Goal: Task Accomplishment & Management: Use online tool/utility

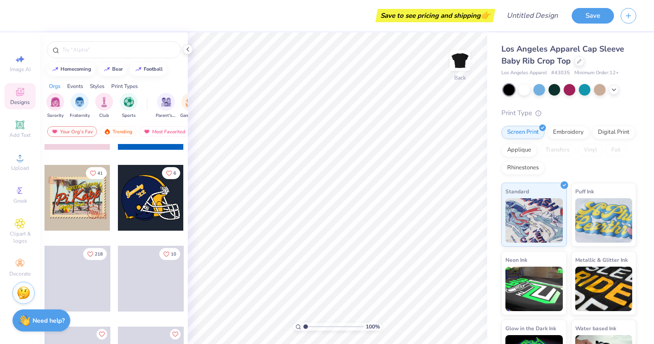
scroll to position [2418, 0]
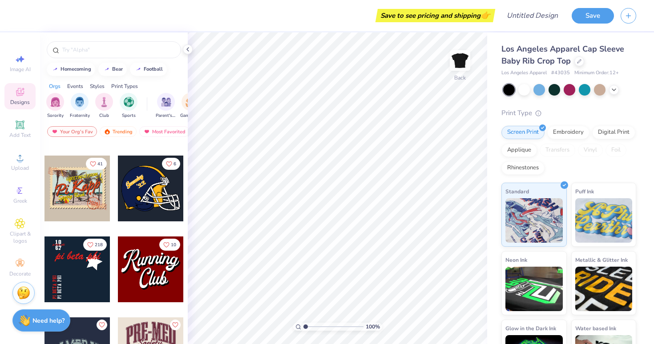
click at [126, 85] on div "Print Types" at bounding box center [124, 86] width 27 height 8
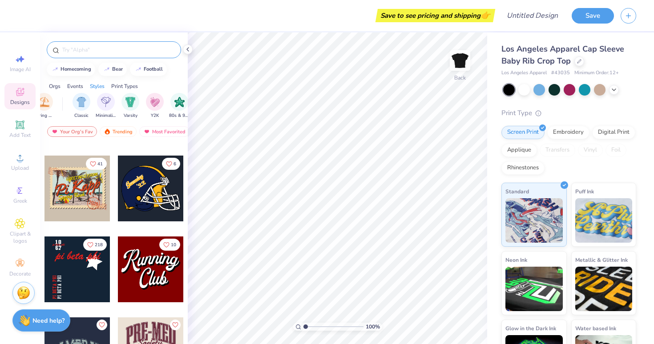
click at [85, 48] on input "text" at bounding box center [118, 49] width 114 height 9
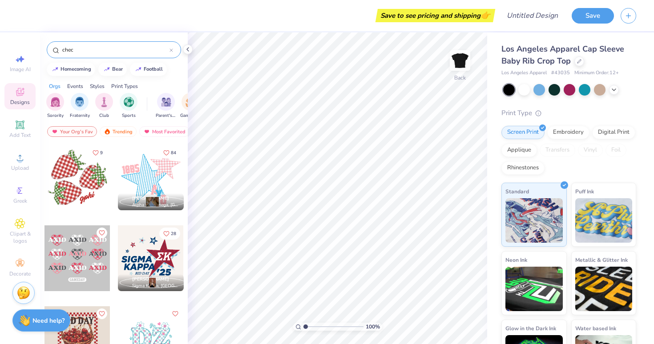
type input "chec"
click at [73, 262] on div at bounding box center [77, 259] width 66 height 66
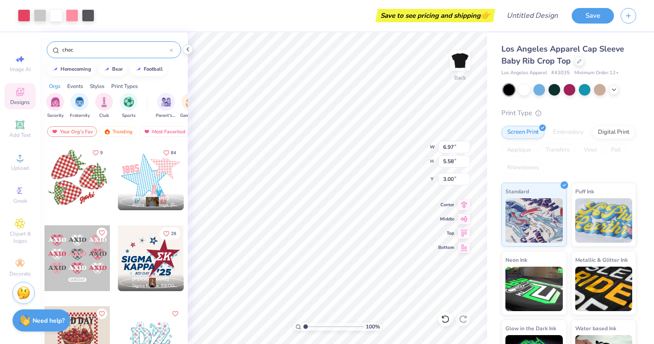
type input "1.17"
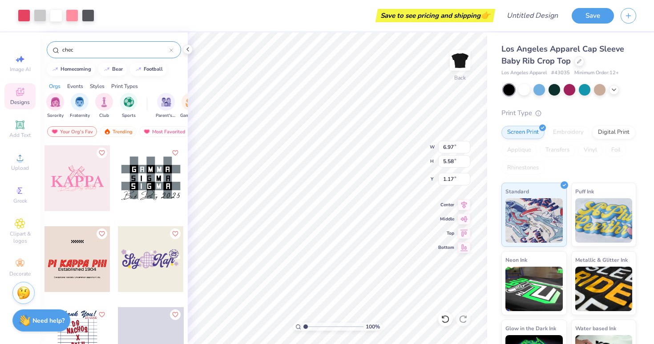
scroll to position [473, 0]
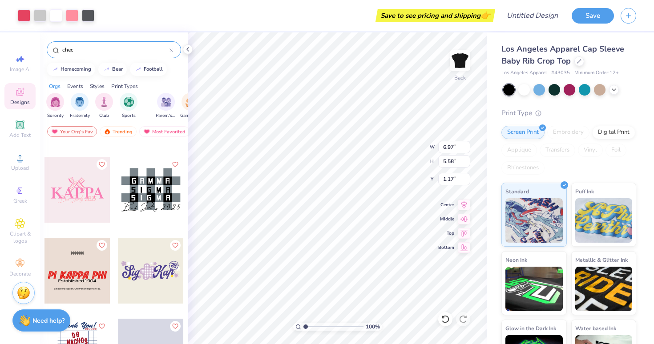
click at [145, 190] on div at bounding box center [151, 190] width 66 height 66
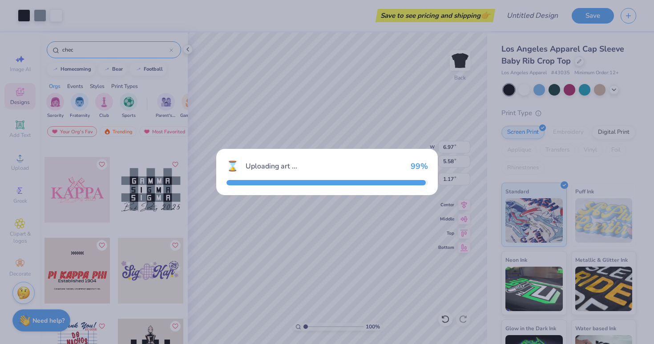
type input "5.12"
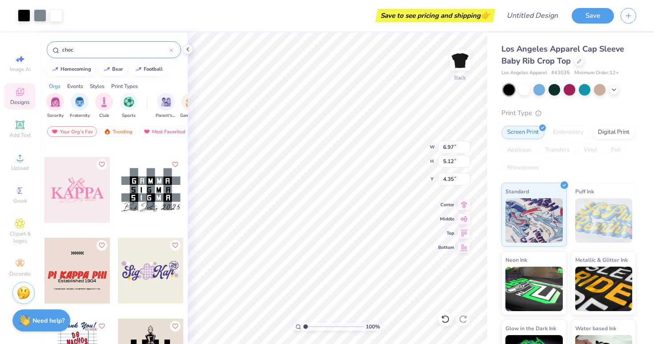
type input "4.36"
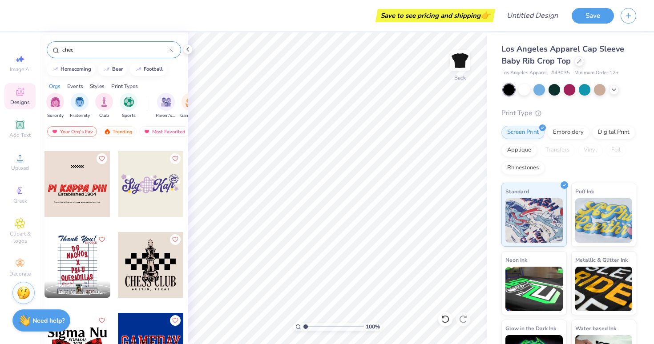
scroll to position [559, 0]
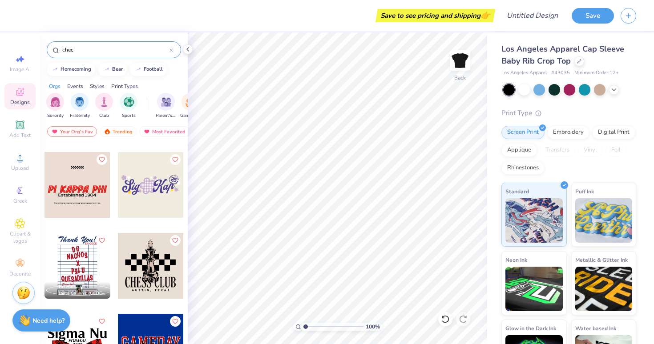
click at [83, 193] on div at bounding box center [77, 185] width 66 height 66
type input "1.19"
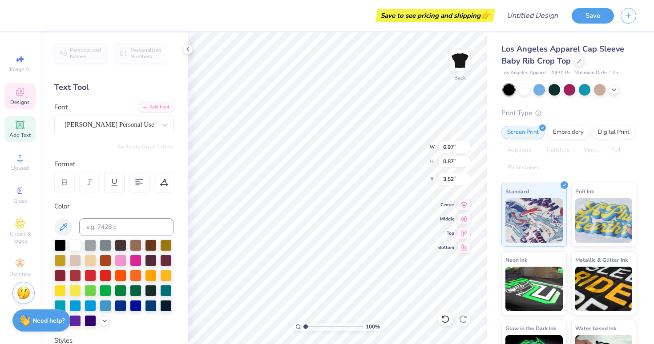
scroll to position [0, 0]
type textarea "P"
type textarea "A"
type textarea "Alpha Xi Delta"
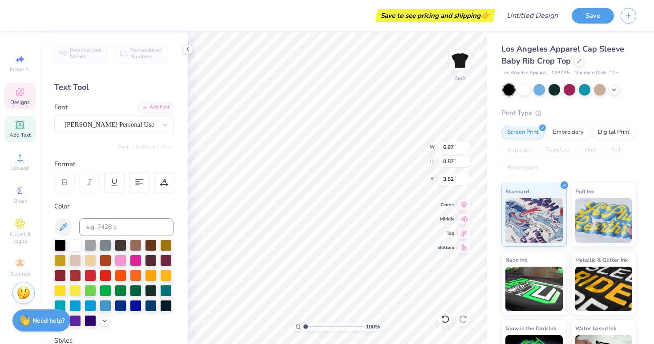
type input "1.45"
type input "0.34"
type input "1.19"
click at [523, 89] on div at bounding box center [524, 89] width 12 height 12
type input "3.00"
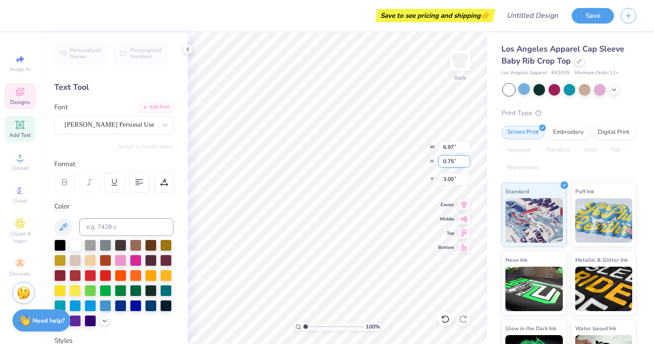
click at [404, 153] on div "100 % Back W 6.97 6.97 " H 0.75 0.75 " Y 3.00 3.00 " Center Middle Top Bottom" at bounding box center [337, 188] width 299 height 312
type input "5.53"
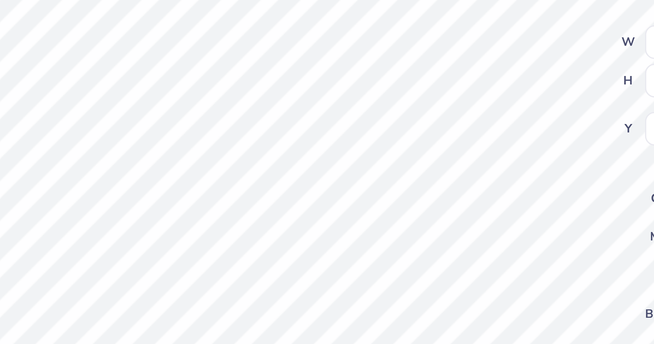
scroll to position [0, 0]
type textarea "Relize your potential ."
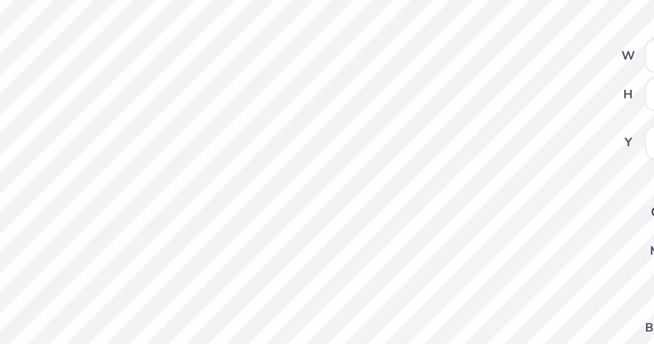
scroll to position [0, 2]
type textarea "Established 1893"
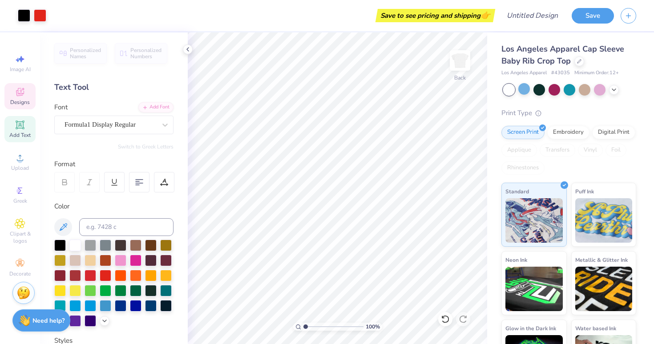
click at [23, 95] on icon at bounding box center [19, 93] width 7 height 6
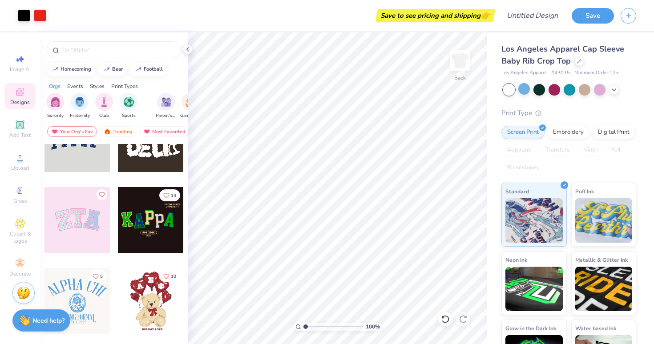
scroll to position [0, 0]
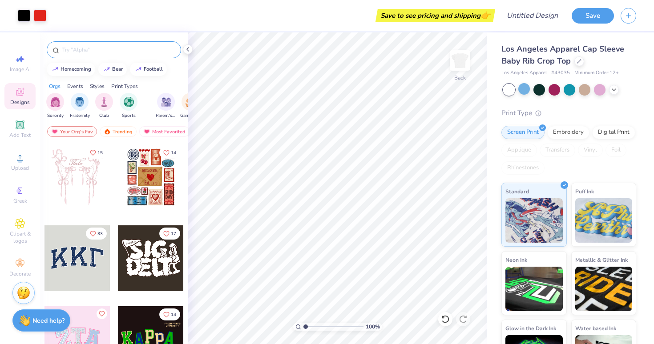
click at [93, 47] on input "text" at bounding box center [118, 49] width 114 height 9
type input "race"
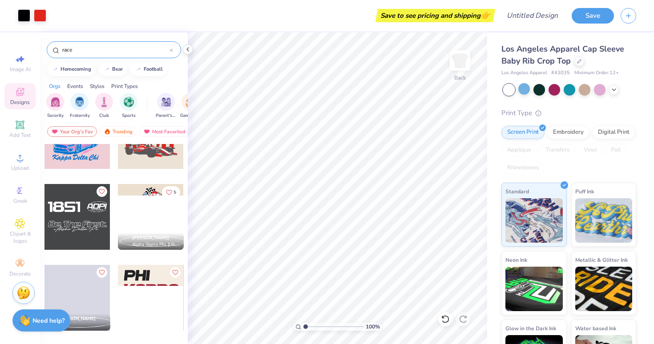
scroll to position [204, 0]
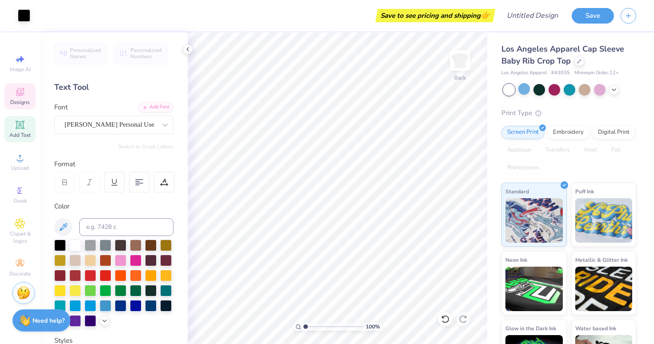
click at [23, 92] on icon at bounding box center [20, 92] width 11 height 11
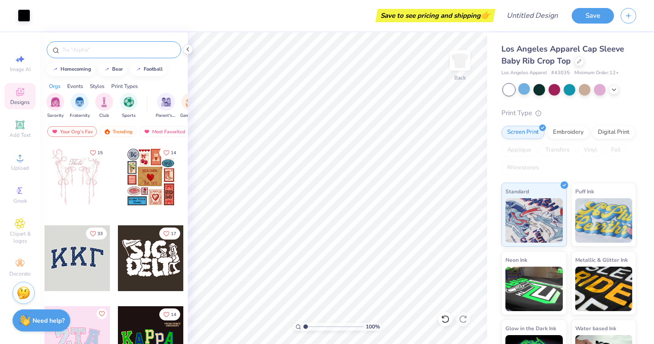
click at [98, 50] on input "text" at bounding box center [118, 49] width 114 height 9
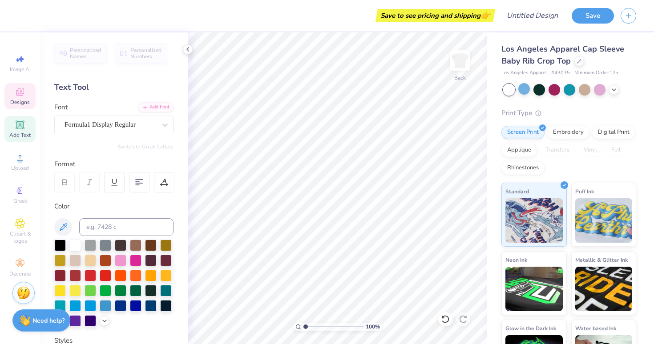
click at [15, 96] on icon at bounding box center [20, 92] width 11 height 11
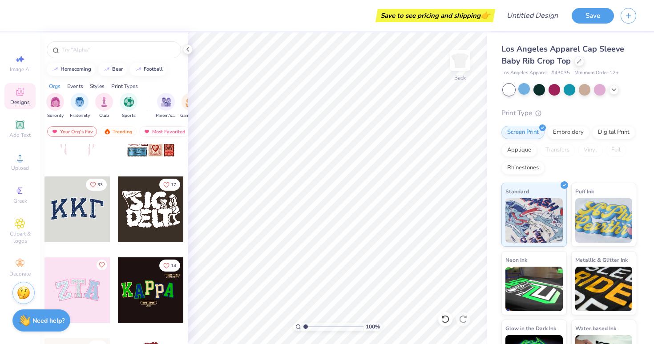
scroll to position [24, 0]
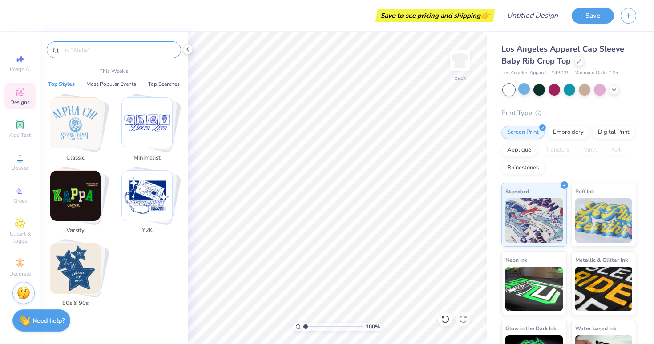
click at [91, 52] on input "text" at bounding box center [118, 49] width 114 height 9
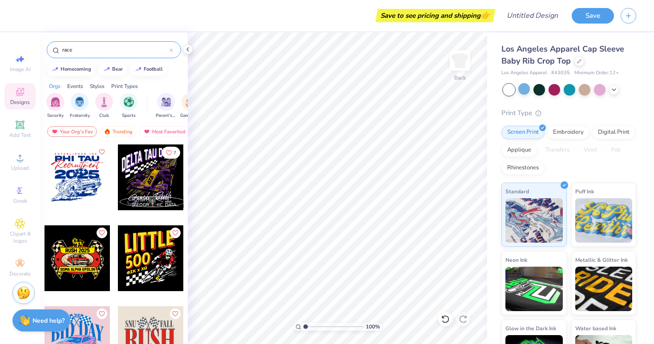
type input "race"
click at [139, 175] on div at bounding box center [151, 178] width 66 height 66
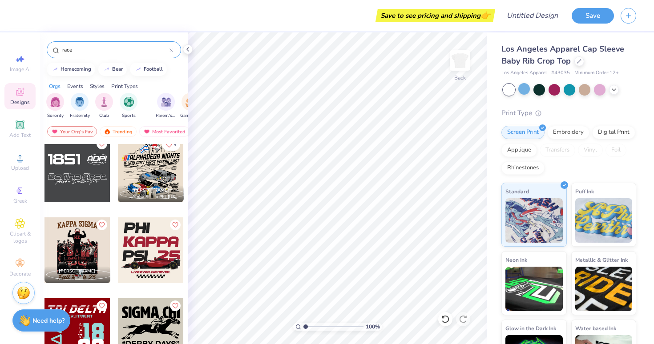
scroll to position [213, 0]
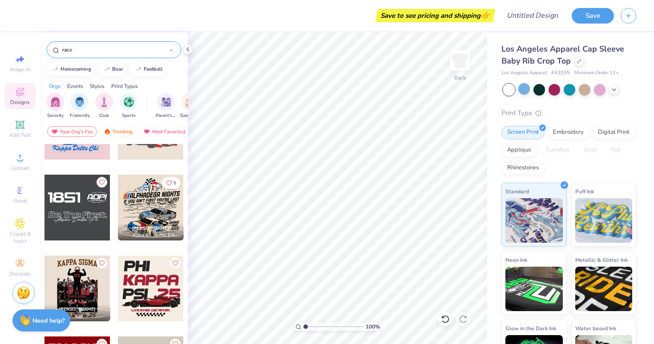
click at [156, 211] on div at bounding box center [151, 208] width 66 height 66
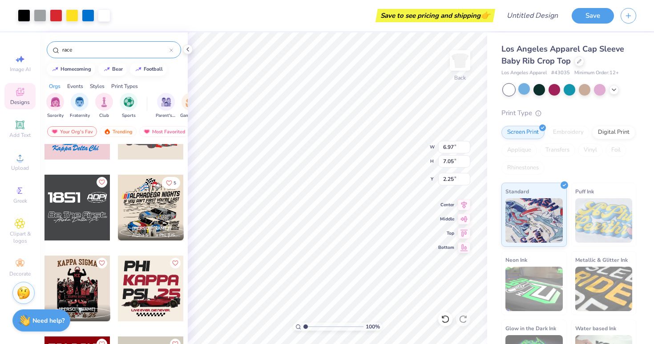
type input "2.25"
type input "3.00"
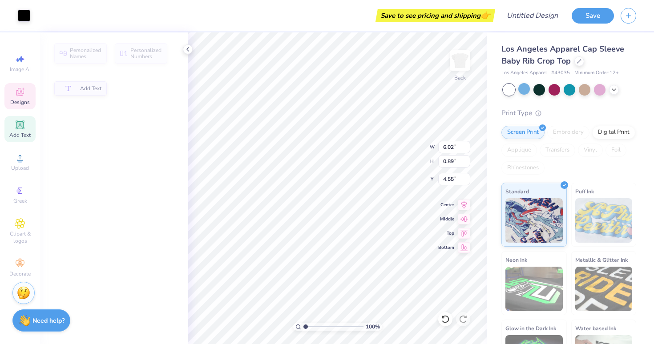
type input "6.02"
type input "0.89"
type input "4.55"
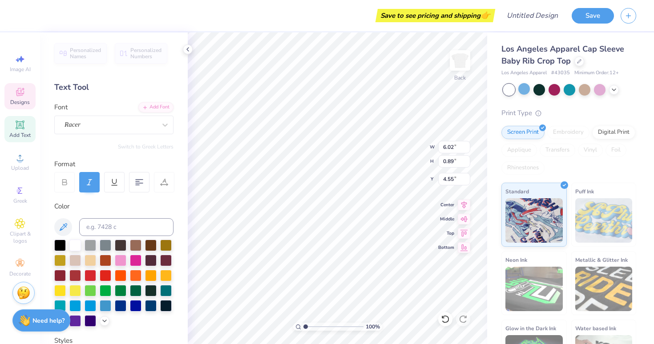
scroll to position [0, 1]
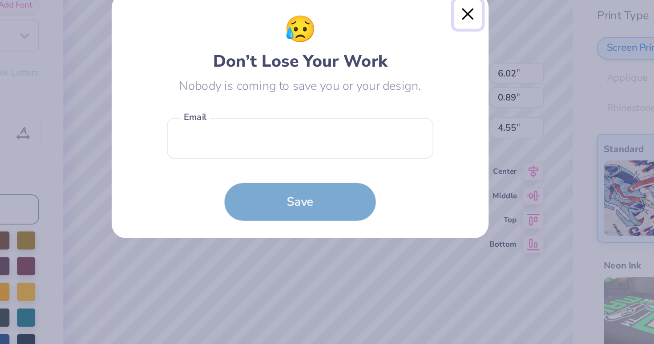
drag, startPoint x: 422, startPoint y: 114, endPoint x: 427, endPoint y: 113, distance: 5.1
click at [422, 114] on button "Close" at bounding box center [425, 112] width 17 height 17
click at [424, 114] on div "😥 Don’t Lose Your Work Nobody is coming to save you or your design. Email is a …" at bounding box center [327, 172] width 654 height 344
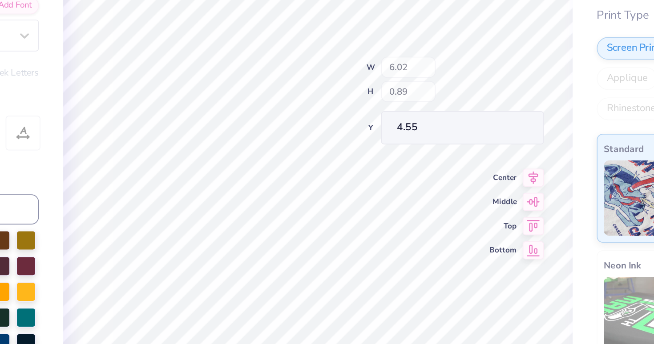
click at [427, 113] on div at bounding box center [327, 172] width 654 height 344
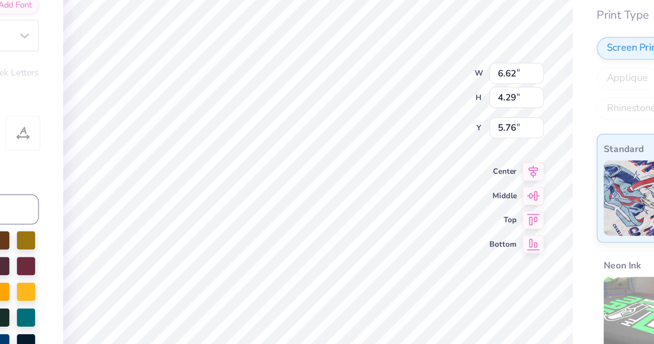
type input "6.02"
type input "0.89"
type input "4.61"
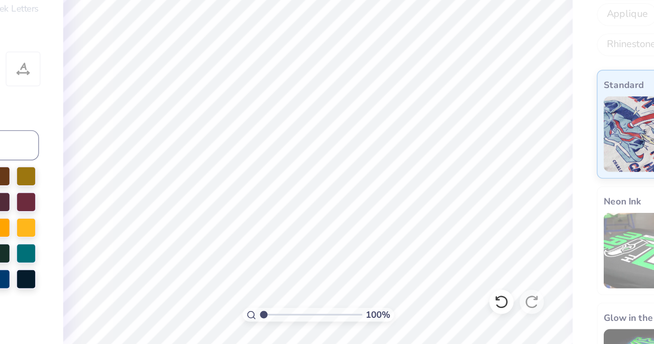
scroll to position [0, 0]
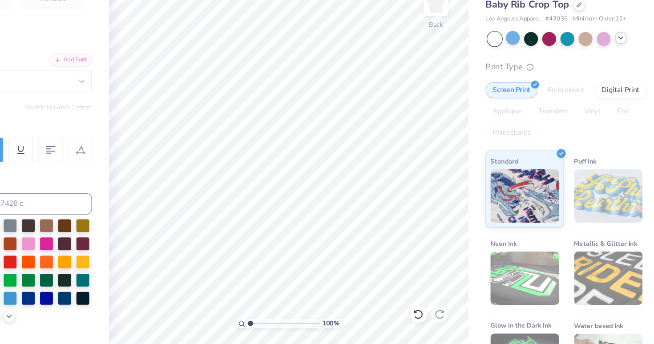
click at [613, 90] on icon at bounding box center [613, 88] width 7 height 7
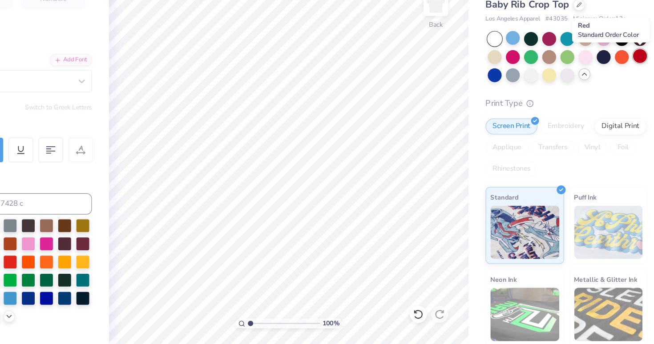
click at [630, 108] on div at bounding box center [630, 104] width 12 height 12
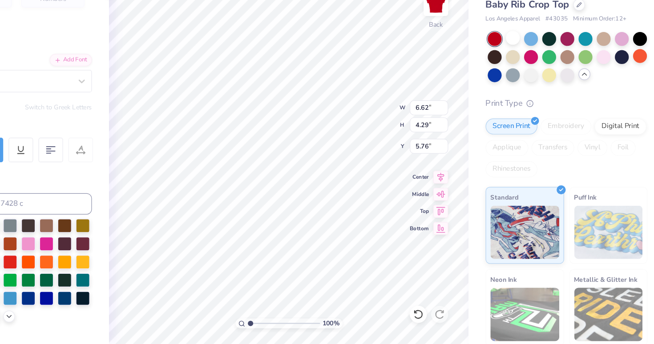
type input "5.92"
type input "1.22"
type input "3.59"
type input "2.44"
click at [523, 89] on div at bounding box center [524, 89] width 12 height 12
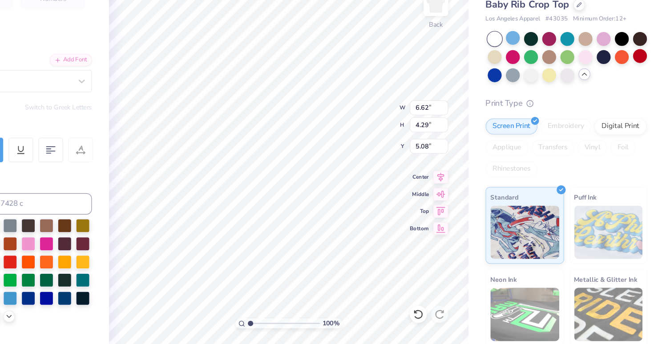
type input "4.46"
type input "3.16"
type input "6.16"
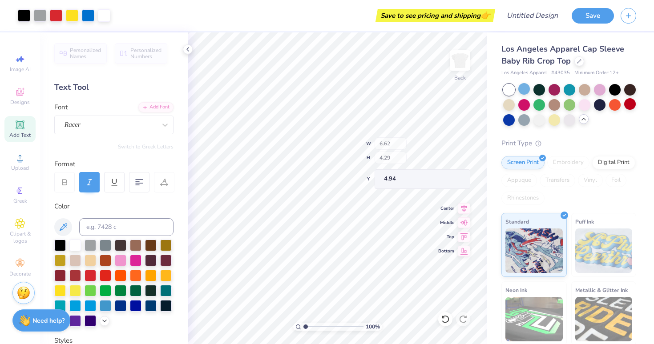
type input "5.41"
